Goal: Navigation & Orientation: Find specific page/section

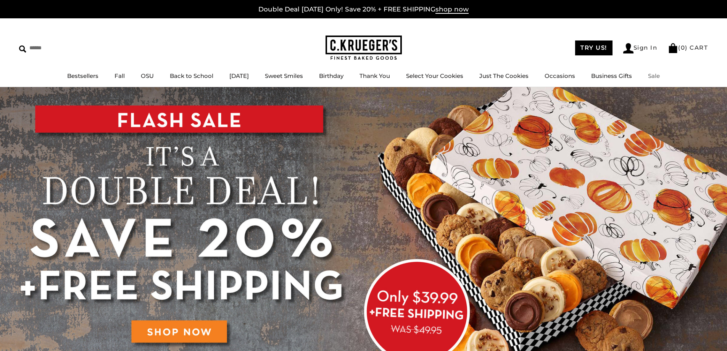
click at [660, 76] on link "Sale" at bounding box center [654, 75] width 12 height 7
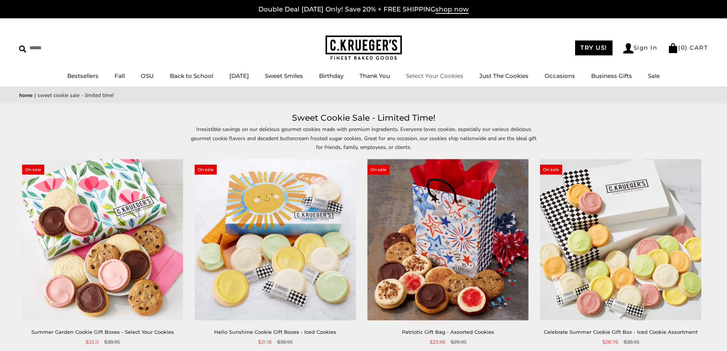
click at [379, 51] on img at bounding box center [364, 47] width 76 height 25
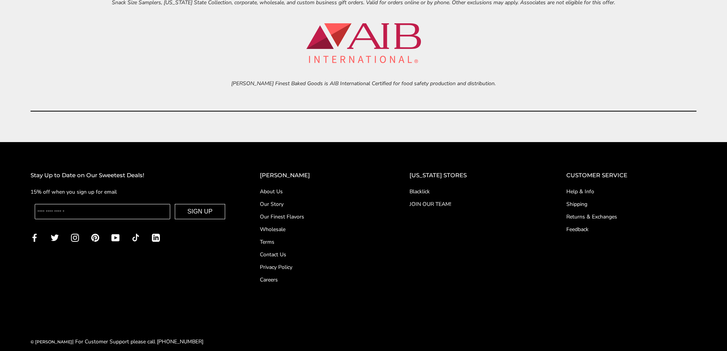
scroll to position [3560, 0]
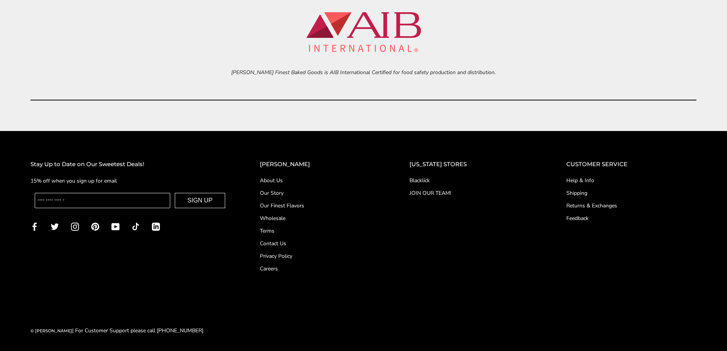
click at [288, 218] on link "Wholesale" at bounding box center [319, 218] width 119 height 8
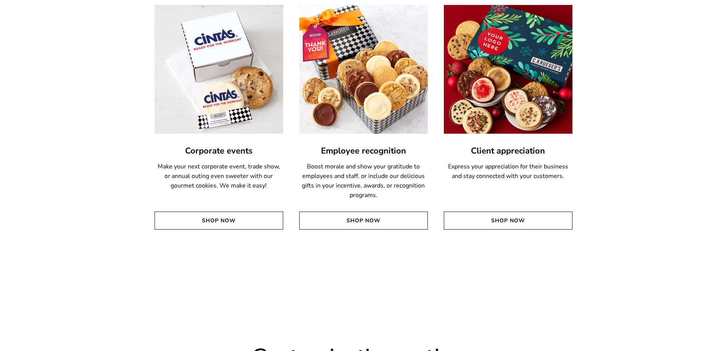
scroll to position [1799, 0]
